Goal: Task Accomplishment & Management: Use online tool/utility

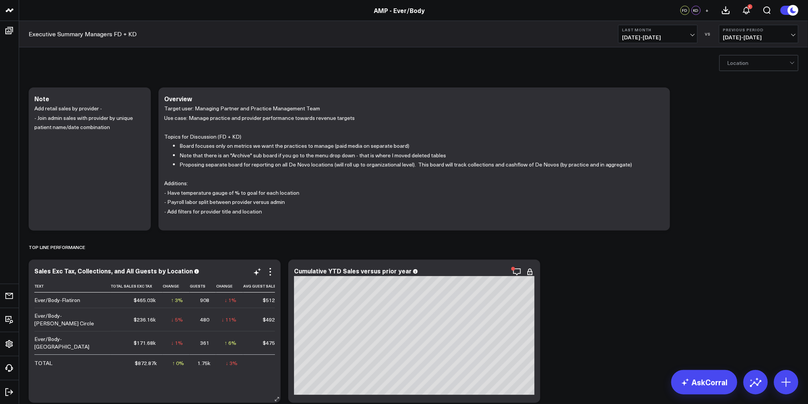
scroll to position [170, 0]
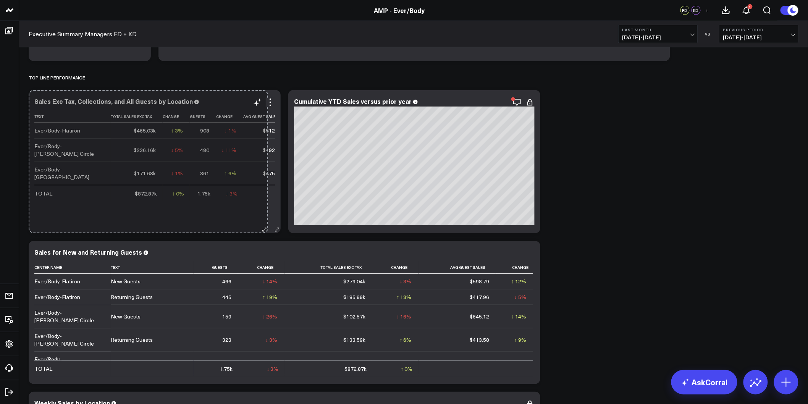
drag, startPoint x: 274, startPoint y: 227, endPoint x: 261, endPoint y: 220, distance: 14.2
click at [261, 220] on div "Sales Exc Tax, Collections, and All Guests by Location Text Total Sales Exc Tax…" at bounding box center [155, 161] width 252 height 143
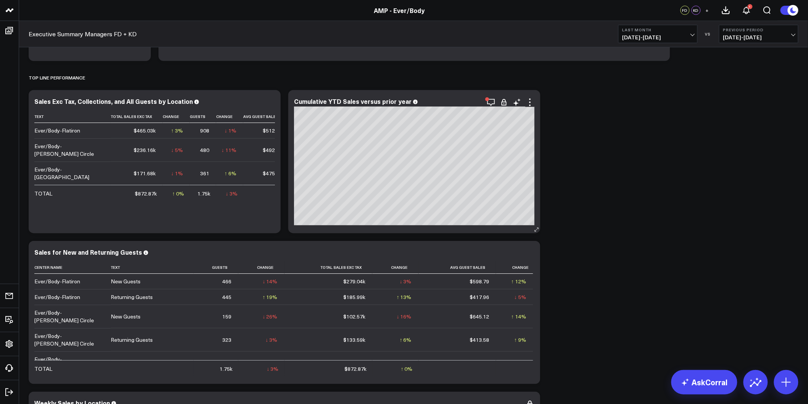
scroll to position [0, 0]
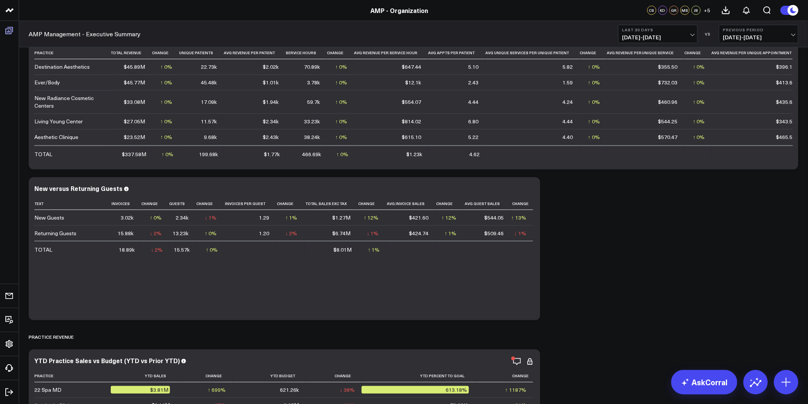
scroll to position [212, 0]
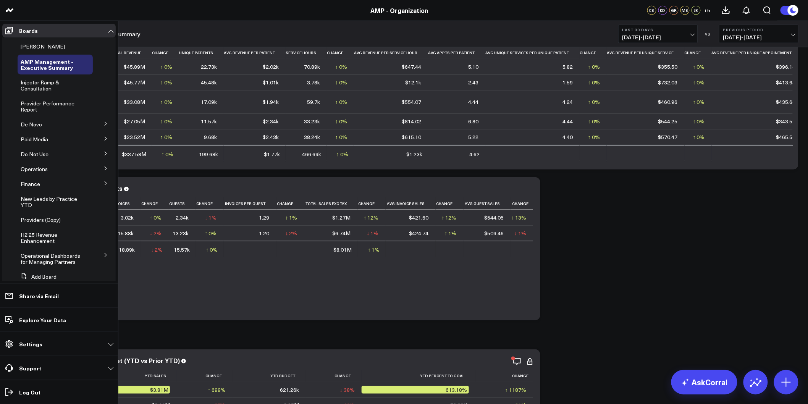
click at [99, 123] on button at bounding box center [106, 123] width 20 height 11
drag, startPoint x: 47, startPoint y: 159, endPoint x: 39, endPoint y: 159, distance: 7.3
drag, startPoint x: 39, startPoint y: 159, endPoint x: 32, endPoint y: 159, distance: 7.3
click at [32, 159] on span "De Novo Charts" at bounding box center [44, 157] width 39 height 7
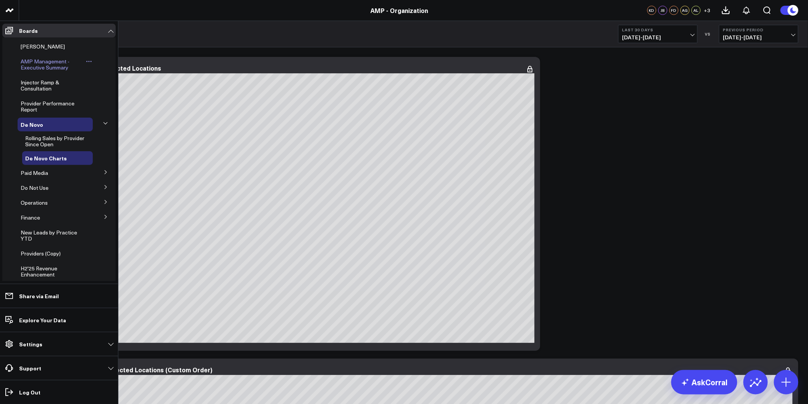
click at [46, 62] on span "AMP Management - Executive Summary" at bounding box center [45, 64] width 49 height 13
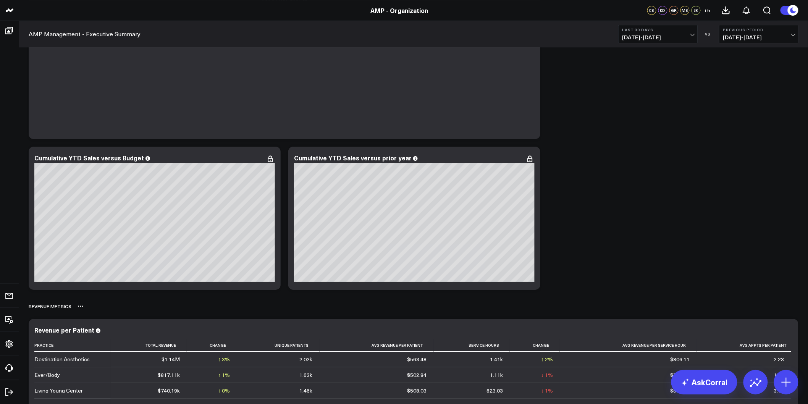
scroll to position [1273, 0]
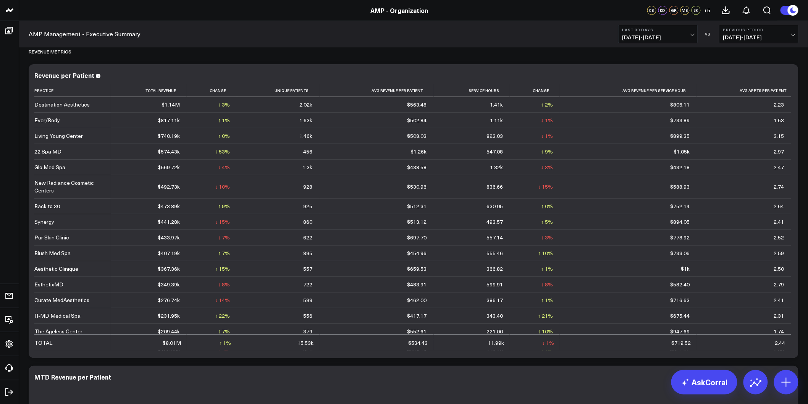
click at [660, 29] on b "Last 30 Days" at bounding box center [658, 30] width 71 height 5
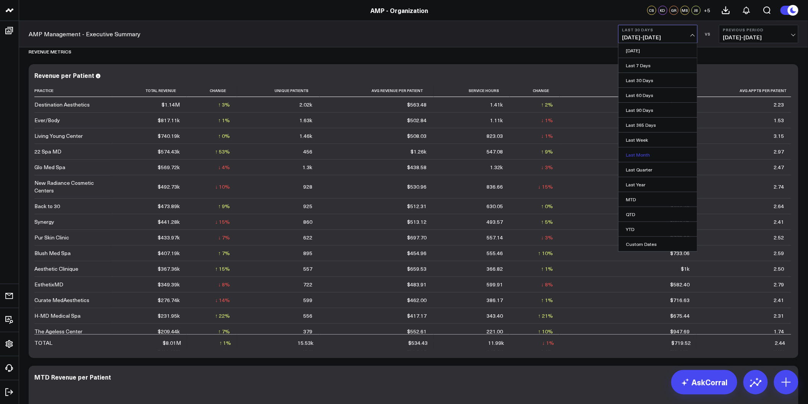
click at [642, 155] on link "Last Month" at bounding box center [658, 154] width 79 height 15
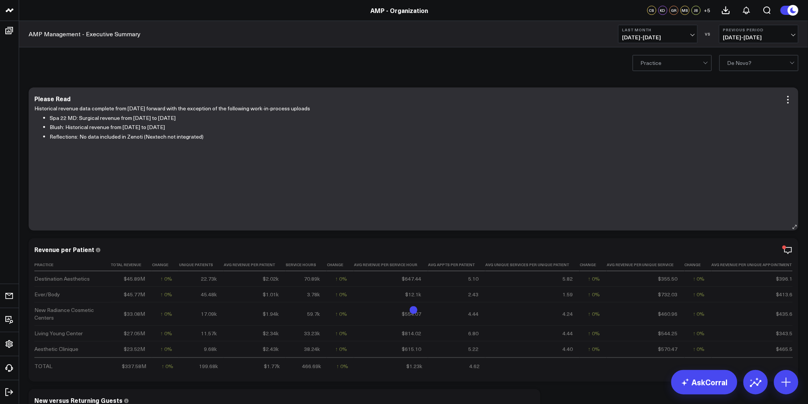
drag, startPoint x: 612, startPoint y: 293, endPoint x: 555, endPoint y: 110, distance: 191.5
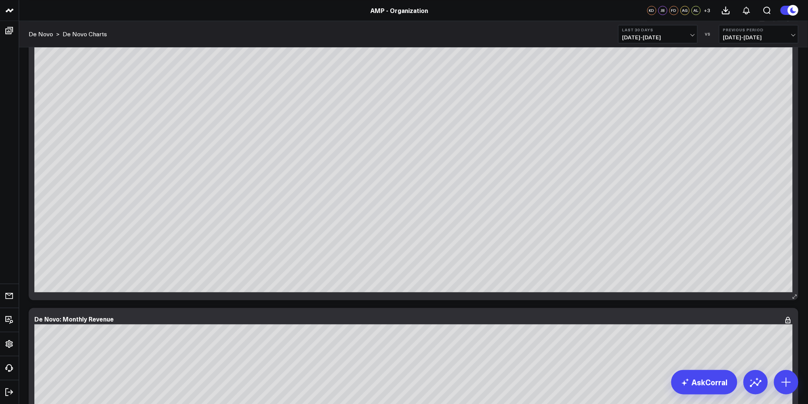
scroll to position [552, 0]
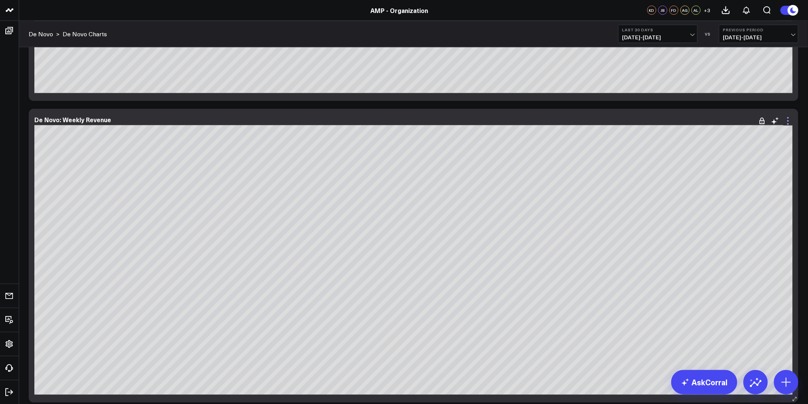
click at [788, 120] on icon at bounding box center [788, 121] width 9 height 9
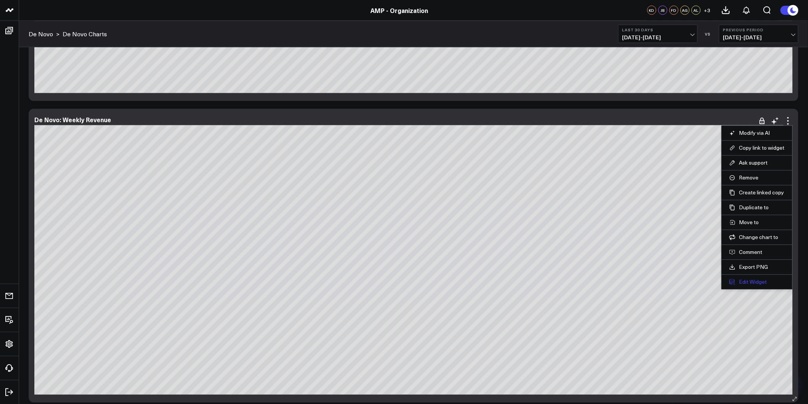
click at [746, 284] on button "Edit Widget" at bounding box center [757, 282] width 55 height 7
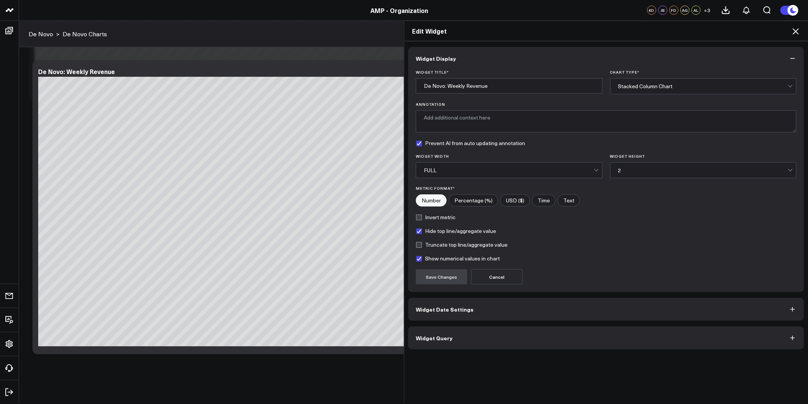
click at [446, 344] on button "Widget Query" at bounding box center [606, 338] width 396 height 23
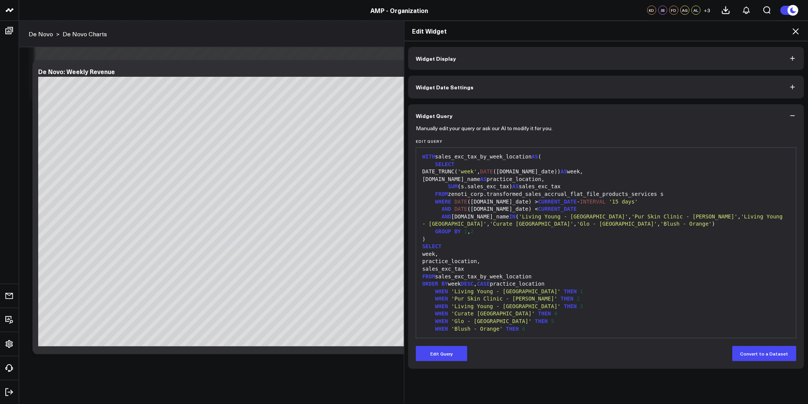
click at [473, 84] on button "Widget Date Settings" at bounding box center [606, 87] width 396 height 23
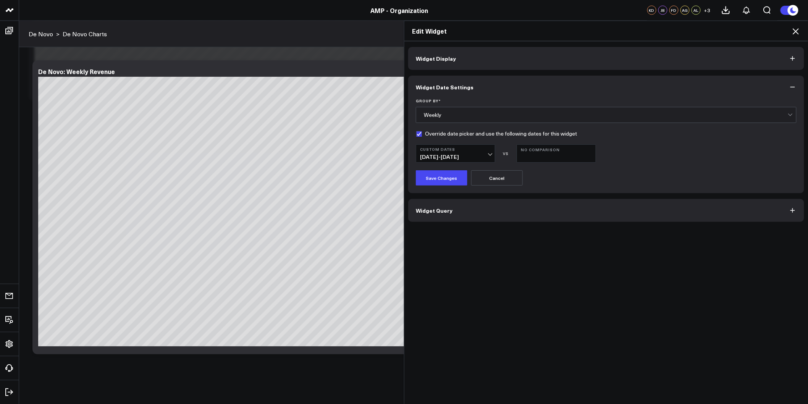
click at [465, 60] on button "Widget Display" at bounding box center [606, 58] width 396 height 23
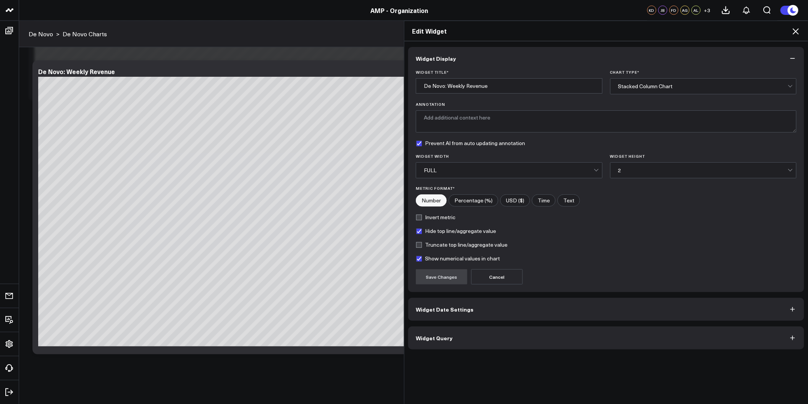
click at [799, 31] on icon at bounding box center [796, 31] width 9 height 9
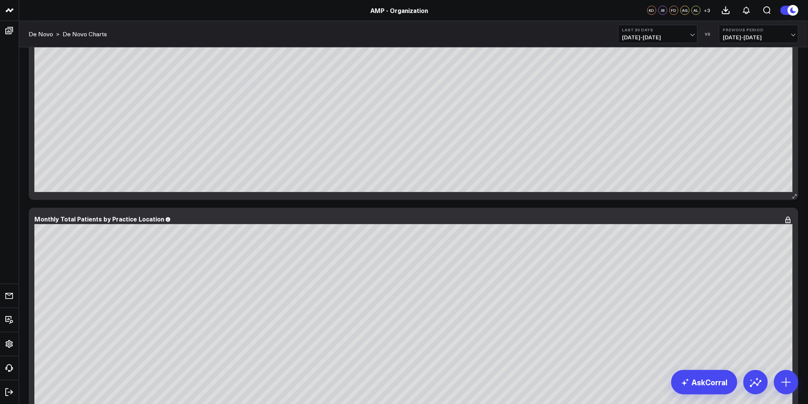
scroll to position [1188, 0]
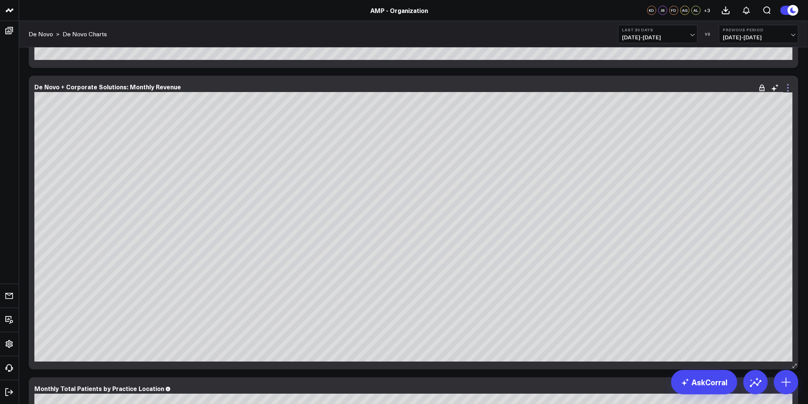
click at [788, 91] on icon at bounding box center [788, 87] width 9 height 9
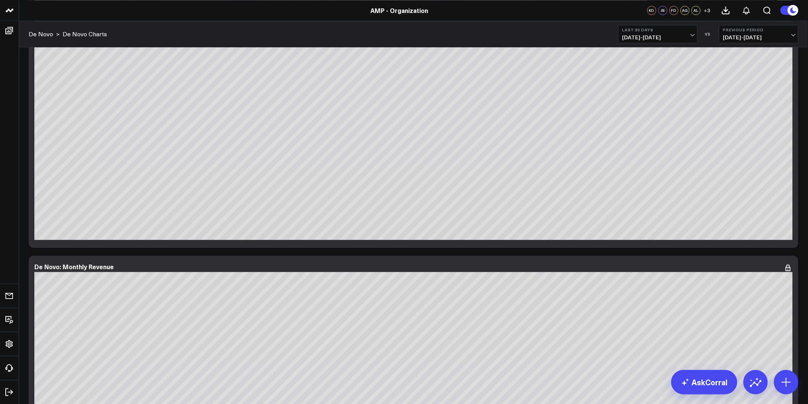
scroll to position [806, 0]
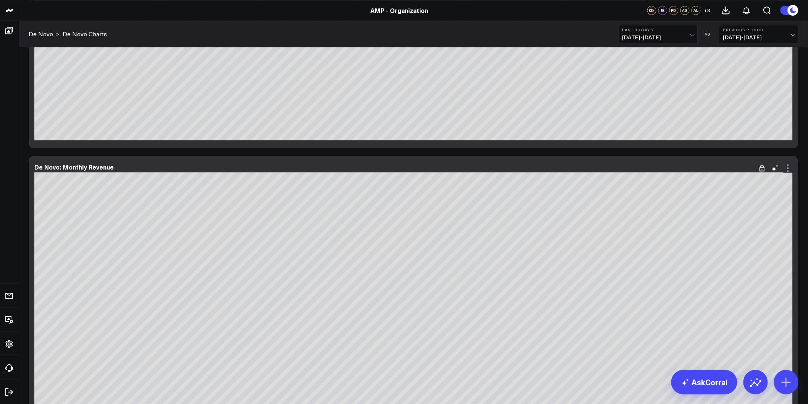
click at [789, 167] on icon at bounding box center [788, 167] width 9 height 9
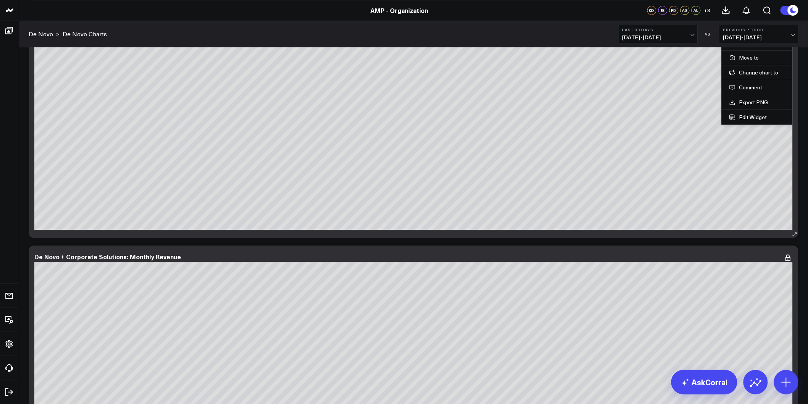
scroll to position [1188, 0]
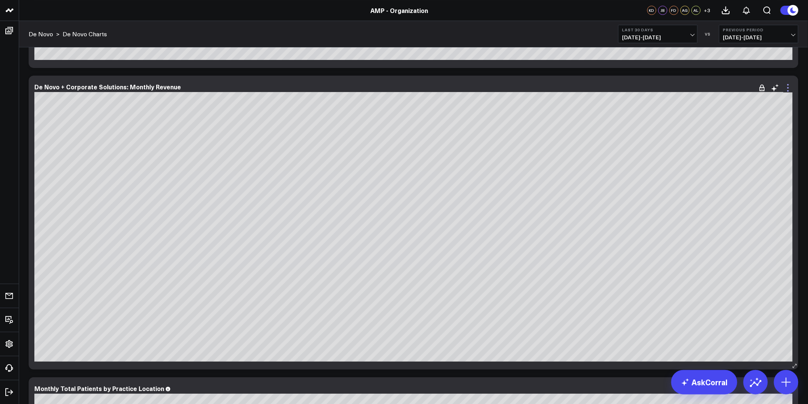
click at [791, 92] on icon at bounding box center [788, 87] width 9 height 9
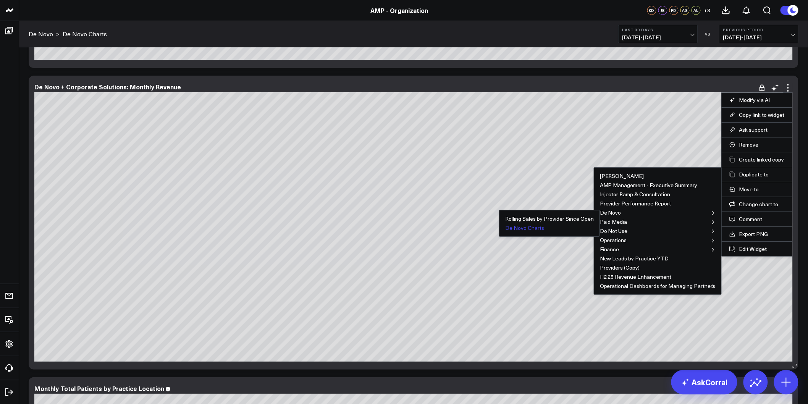
click at [526, 228] on button "De Novo Charts" at bounding box center [524, 227] width 39 height 5
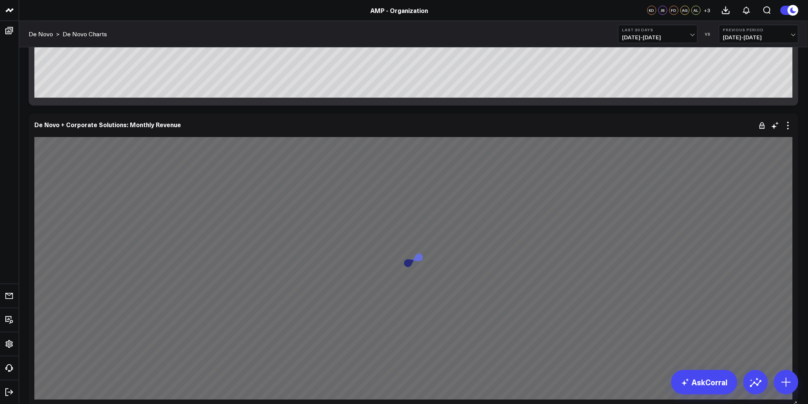
scroll to position [1443, 0]
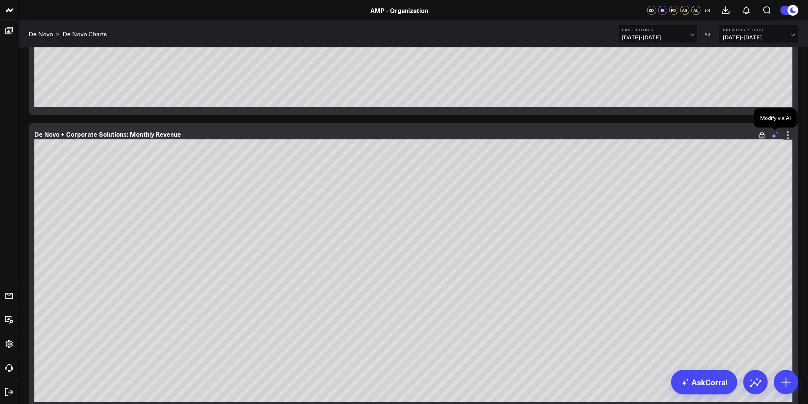
click at [776, 136] on icon at bounding box center [775, 136] width 6 height 6
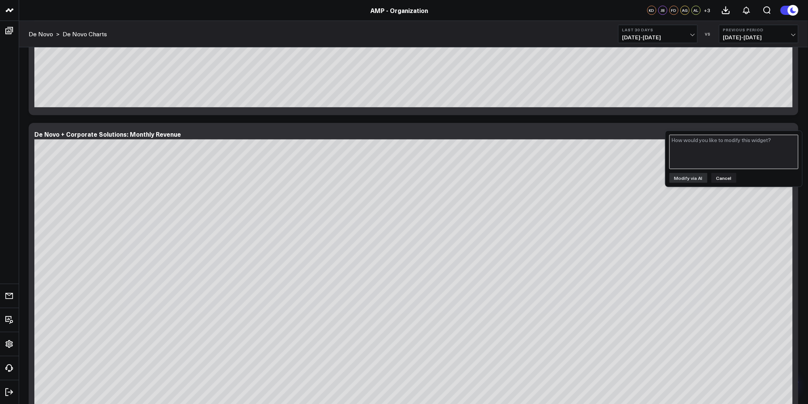
click at [713, 155] on textarea at bounding box center [734, 152] width 129 height 34
type textarea "Change the data and output to weekly"
click at [684, 176] on button "Modify via AI" at bounding box center [689, 178] width 38 height 10
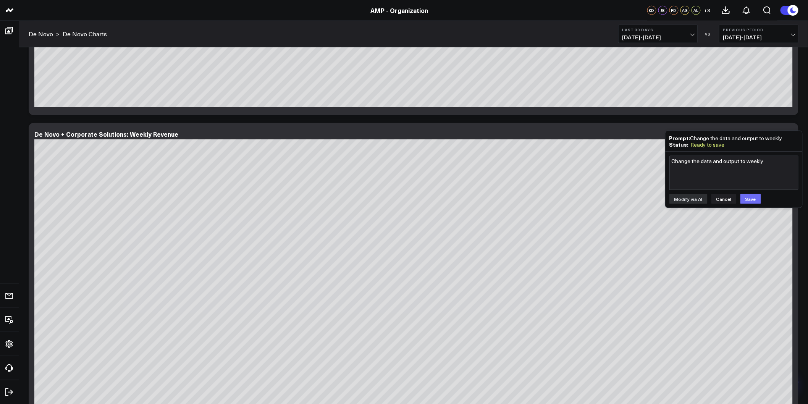
click at [741, 195] on button "Save" at bounding box center [751, 199] width 21 height 10
click at [797, 227] on div "De Novo + Corporate Solutions: Weekly Revenue" at bounding box center [414, 270] width 770 height 294
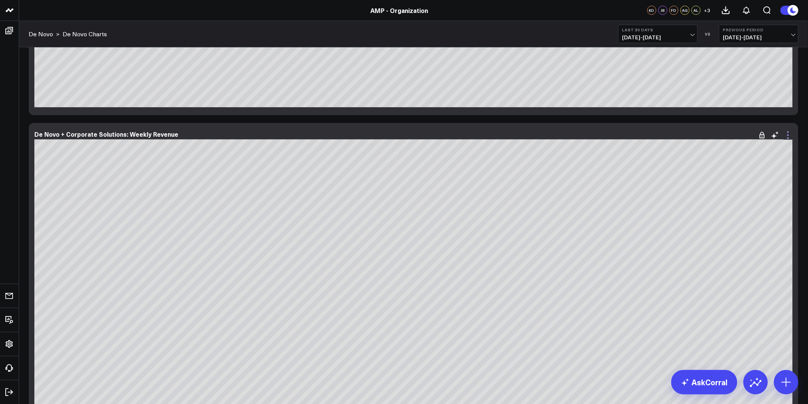
click at [787, 134] on icon at bounding box center [788, 135] width 9 height 9
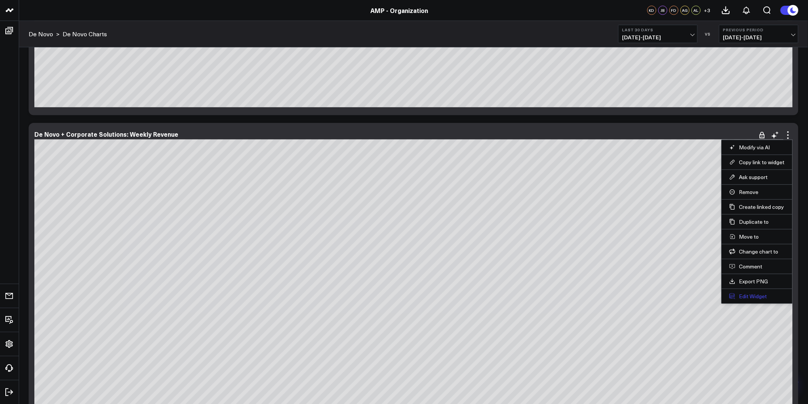
click at [746, 297] on button "Edit Widget" at bounding box center [757, 296] width 55 height 7
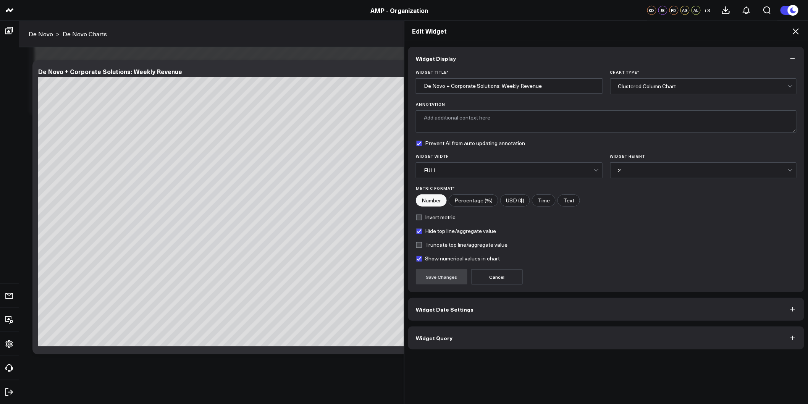
click at [447, 306] on span "Widget Date Settings" at bounding box center [445, 309] width 58 height 6
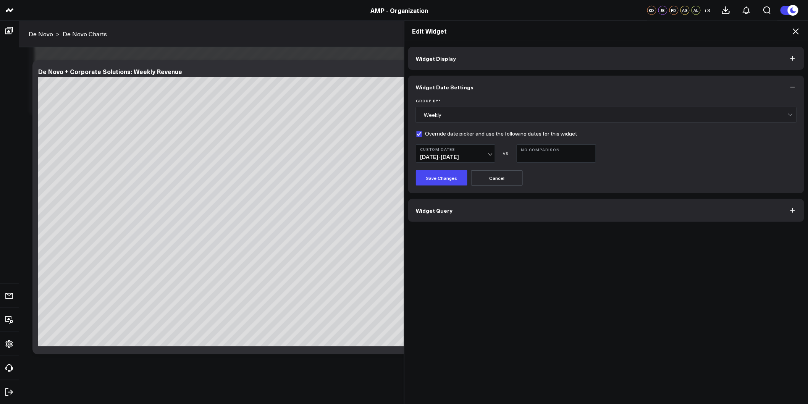
click at [512, 64] on button "Widget Display" at bounding box center [606, 58] width 396 height 23
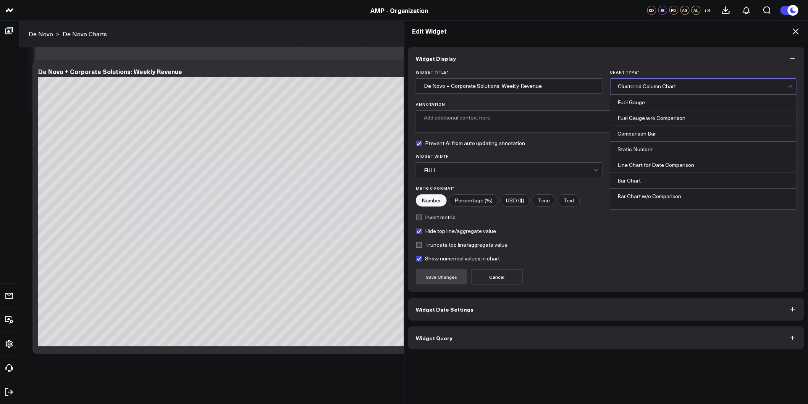
click at [719, 83] on div "Clustered Column Chart" at bounding box center [703, 86] width 170 height 6
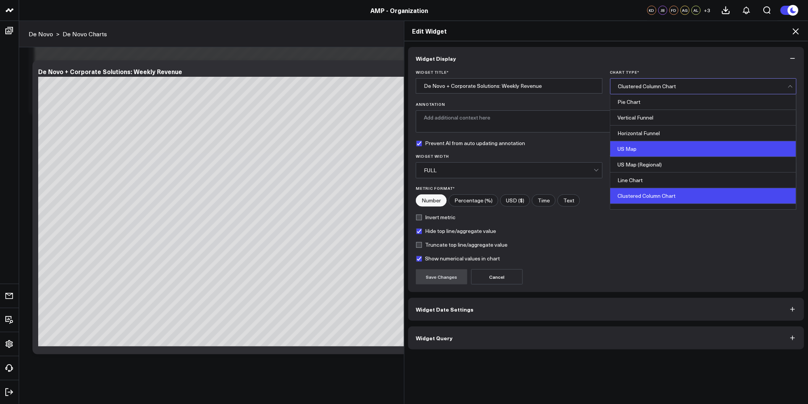
scroll to position [309, 0]
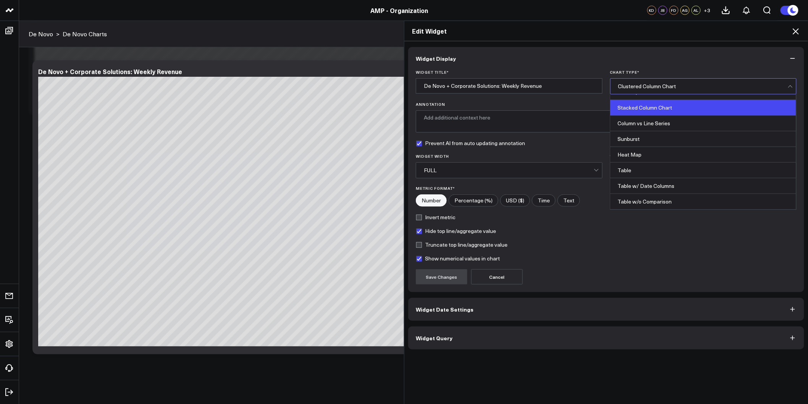
click at [646, 110] on div "Stacked Column Chart" at bounding box center [704, 108] width 186 height 16
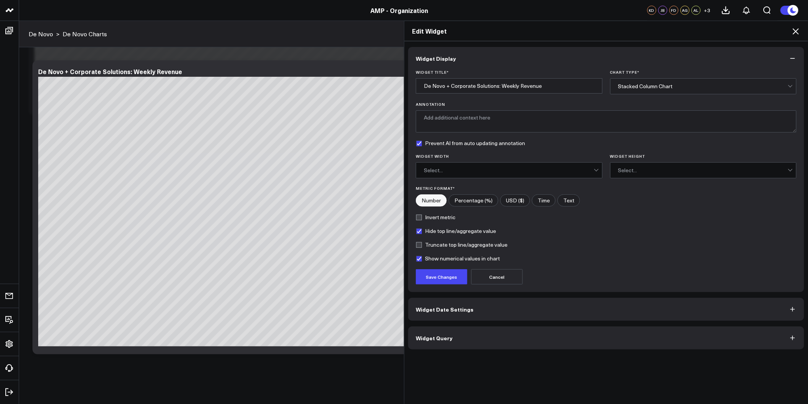
click at [568, 166] on div "Select..." at bounding box center [509, 170] width 170 height 15
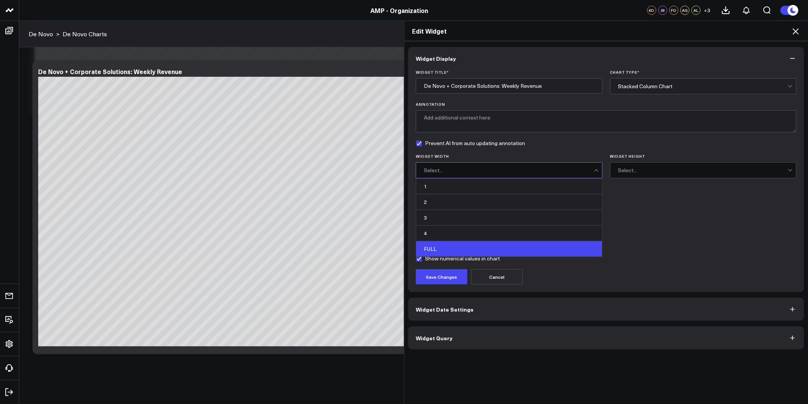
drag, startPoint x: 466, startPoint y: 232, endPoint x: 462, endPoint y: 248, distance: 15.8
click at [462, 248] on div "1 2 3 4 FULL" at bounding box center [509, 218] width 186 height 78
click at [462, 248] on div "FULL" at bounding box center [509, 248] width 186 height 15
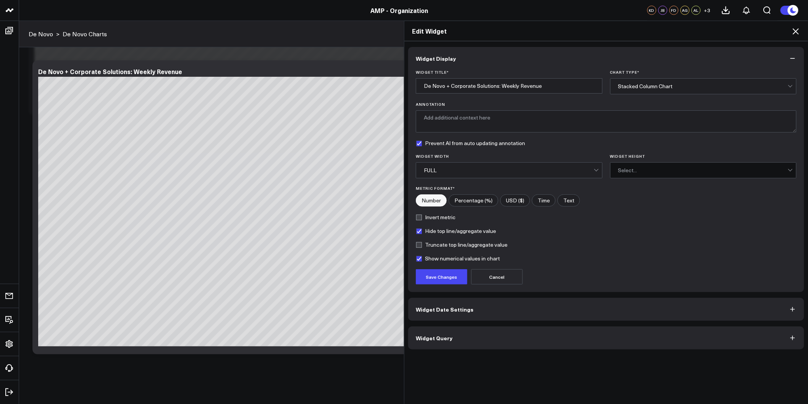
click at [652, 173] on div "Select..." at bounding box center [703, 170] width 170 height 6
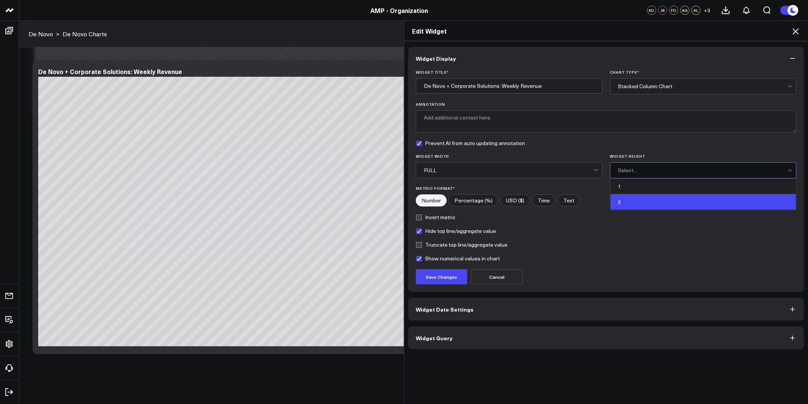
click at [641, 197] on div "2" at bounding box center [704, 201] width 186 height 15
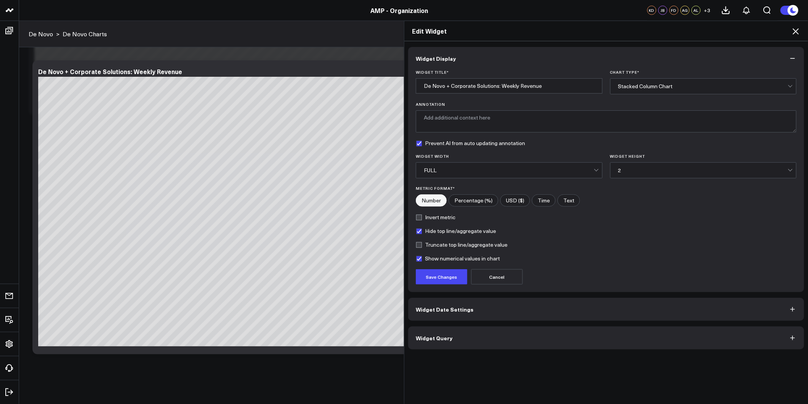
click at [598, 226] on form "Widget Title * De Novo + Corporate Solutions: Weekly Revenue Chart Type * Stack…" at bounding box center [606, 177] width 381 height 215
click at [444, 277] on button "Save Changes" at bounding box center [442, 276] width 52 height 15
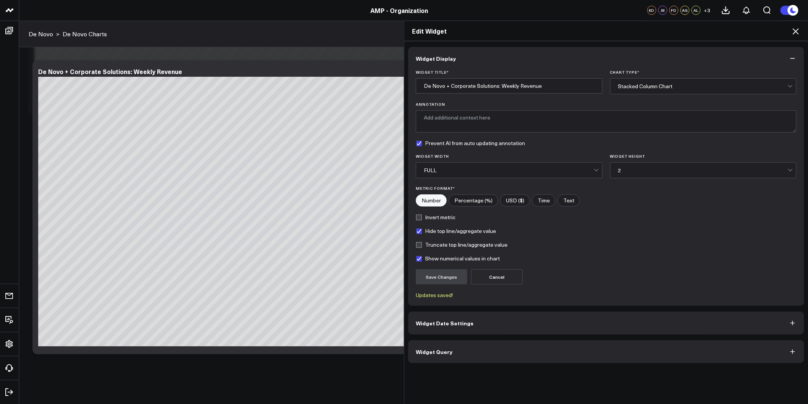
click at [792, 32] on icon at bounding box center [796, 31] width 9 height 9
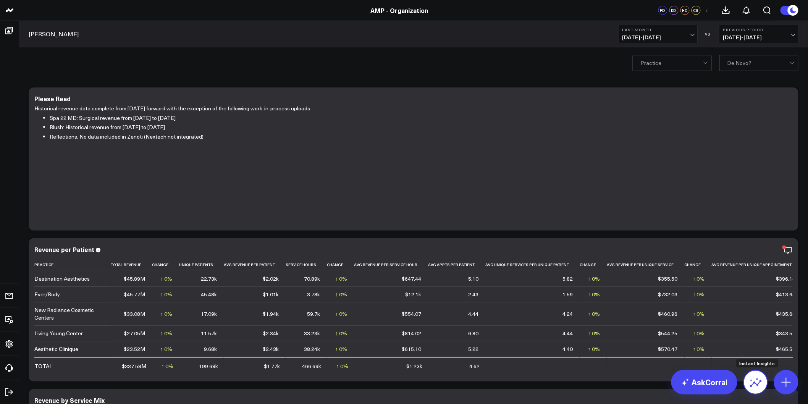
click at [756, 382] on icon at bounding box center [756, 382] width 12 height 12
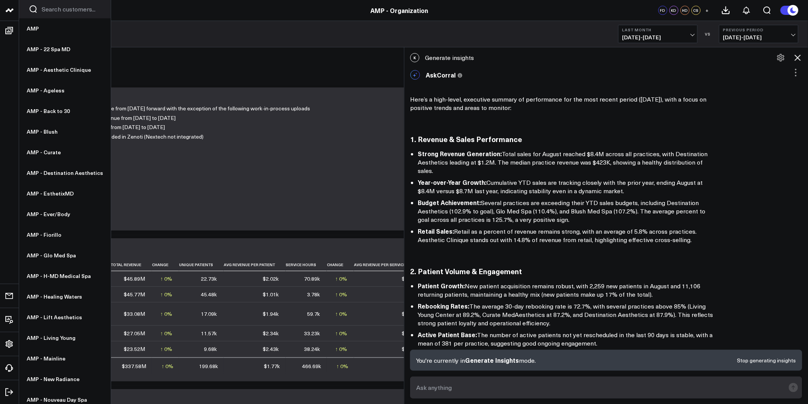
scroll to position [496, 0]
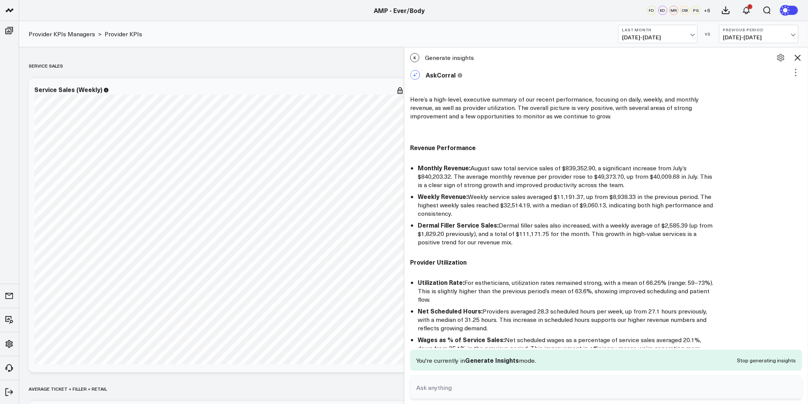
scroll to position [337, 0]
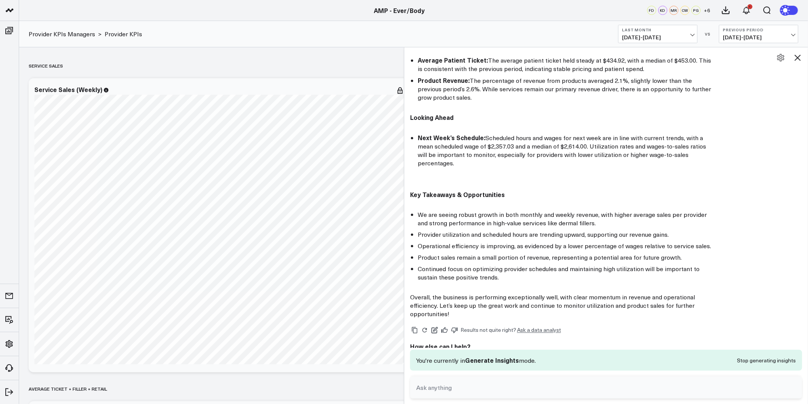
click at [788, 11] on icon at bounding box center [787, 10] width 6 height 6
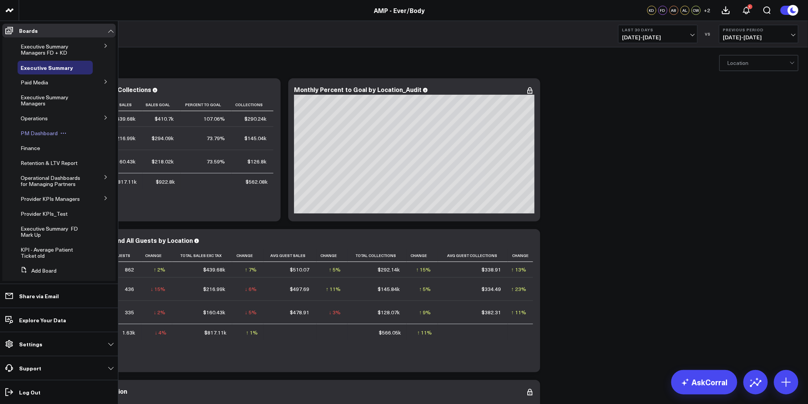
click at [33, 134] on span "PM Dashboard" at bounding box center [39, 132] width 37 height 7
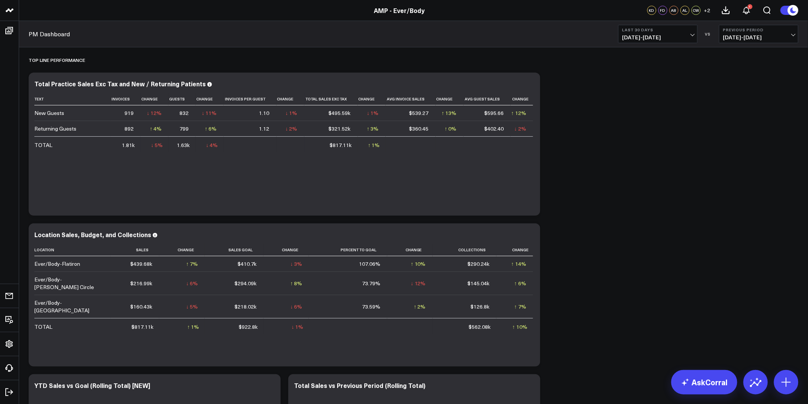
click at [683, 38] on span "[DATE] - [DATE]" at bounding box center [658, 37] width 71 height 6
click at [646, 94] on link "Last 60 Days" at bounding box center [658, 95] width 79 height 15
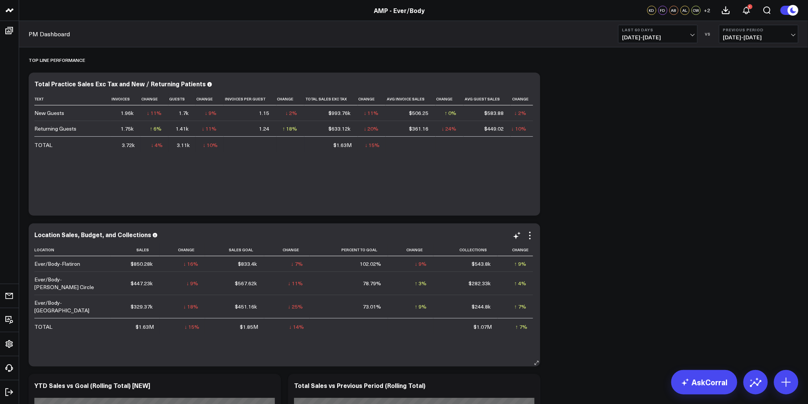
scroll to position [42, 0]
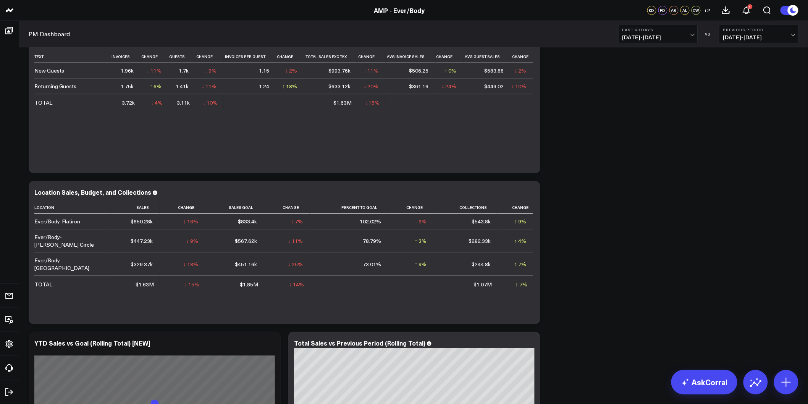
click at [678, 35] on span "[DATE] - [DATE]" at bounding box center [658, 37] width 71 height 6
click at [643, 155] on link "Last Month" at bounding box center [658, 154] width 79 height 15
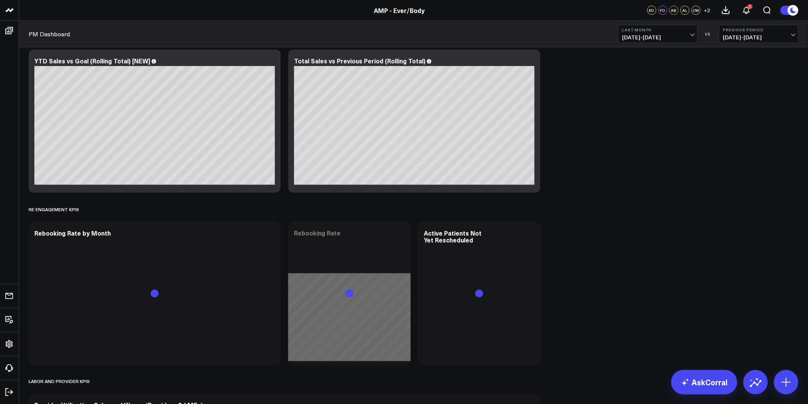
scroll to position [339, 0]
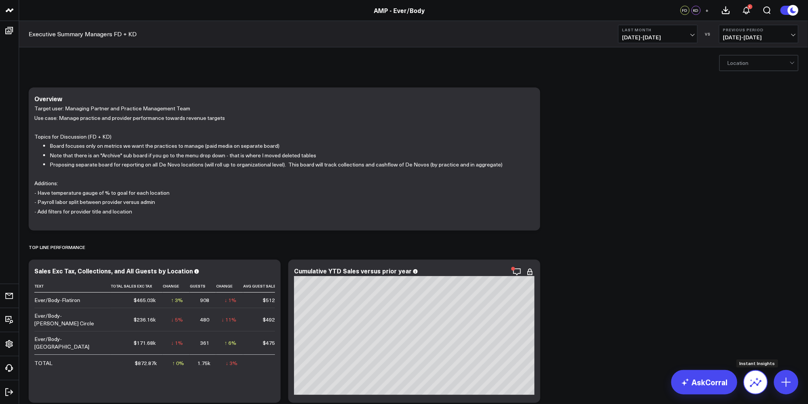
click at [748, 379] on button at bounding box center [756, 382] width 24 height 24
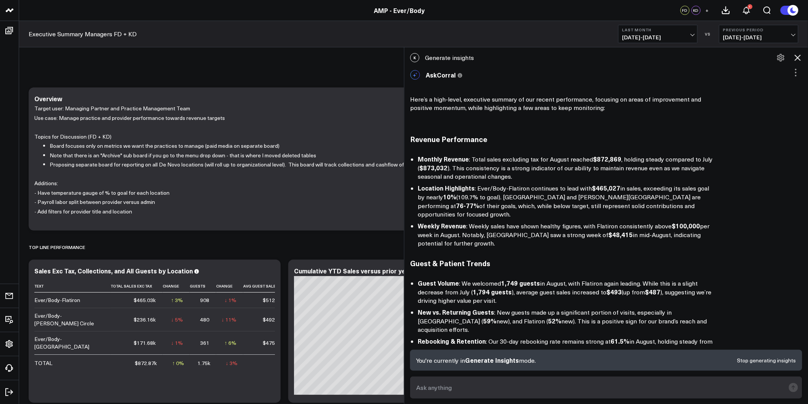
scroll to position [365, 0]
